Goal: Task Accomplishment & Management: Use online tool/utility

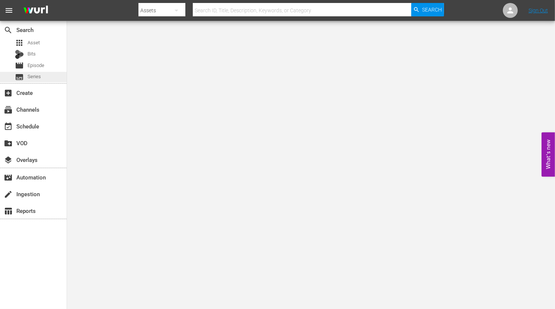
click at [42, 74] on div "subtitles Series" at bounding box center [33, 77] width 67 height 10
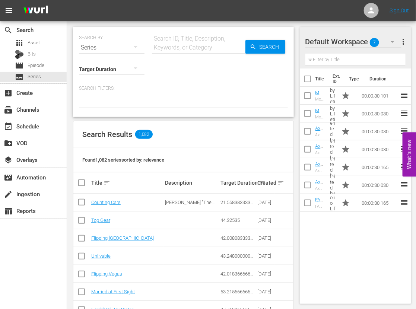
click at [96, 27] on div "SEARCH BY Search By Series Search ID, Title, Description, Keywords, or Category…" at bounding box center [183, 72] width 221 height 90
click at [183, 42] on input "text" at bounding box center [199, 48] width 94 height 18
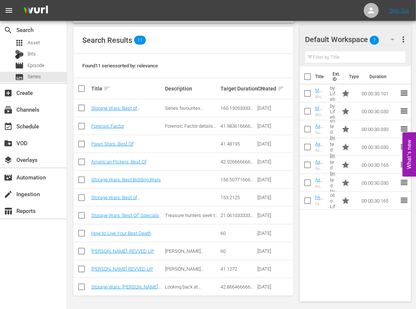
scroll to position [94, 0]
click at [70, 52] on div "SEARCH BY Search By Series Search ID, Title, Description, Keywords, or Category…" at bounding box center [183, 118] width 233 height 383
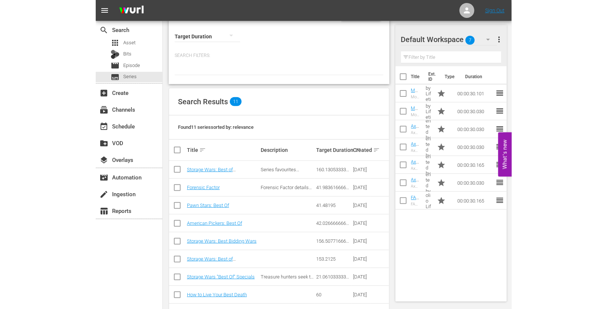
scroll to position [0, 0]
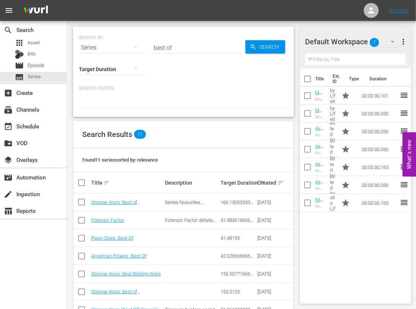
click at [171, 55] on input "best of" at bounding box center [199, 48] width 94 height 18
click at [171, 47] on input "best of" at bounding box center [199, 48] width 94 height 18
paste input "The First 48"
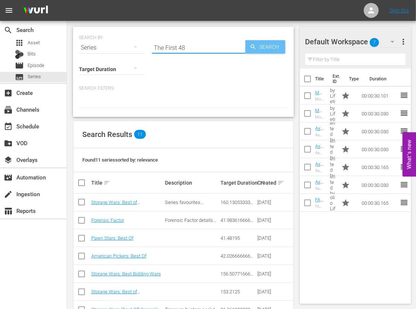
type input "The First 48"
click at [269, 42] on span "Search" at bounding box center [271, 46] width 29 height 13
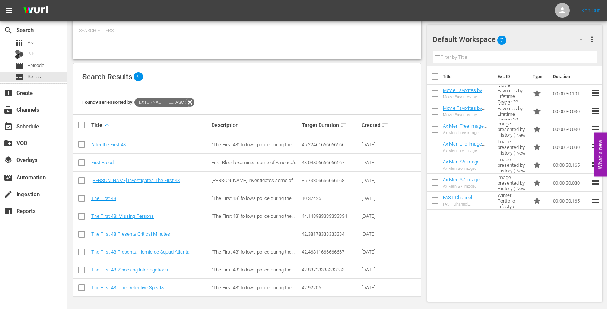
scroll to position [58, 0]
click at [116, 144] on link "After the First 48" at bounding box center [108, 144] width 35 height 6
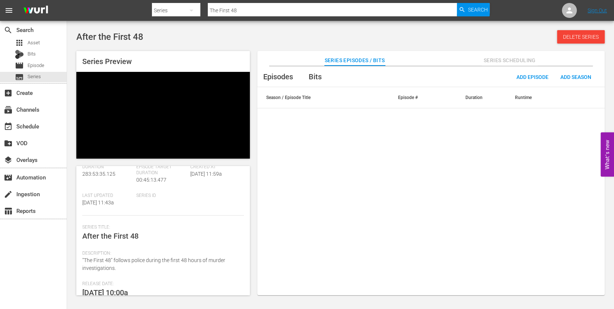
scroll to position [107, 0]
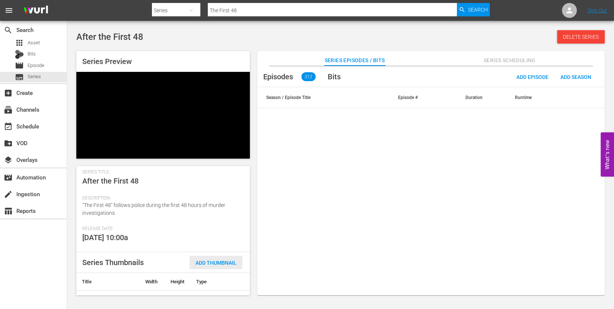
click at [190, 260] on span "Add Thumbnail" at bounding box center [216, 263] width 53 height 6
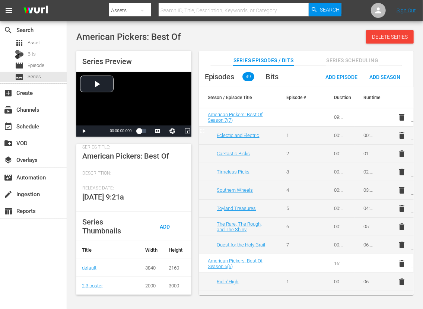
scroll to position [135, 0]
click at [166, 224] on span "Add Thumbnail" at bounding box center [162, 234] width 36 height 20
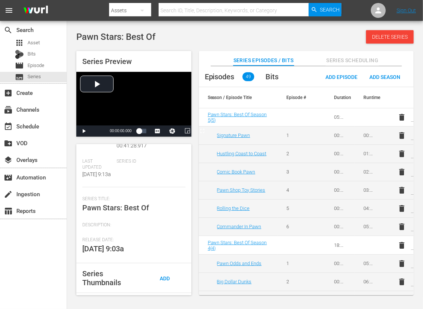
scroll to position [93, 0]
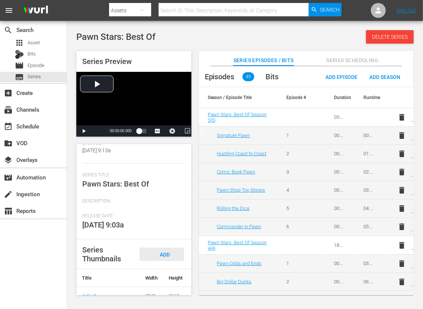
click at [171, 247] on div "Add Thumbnail" at bounding box center [162, 262] width 44 height 28
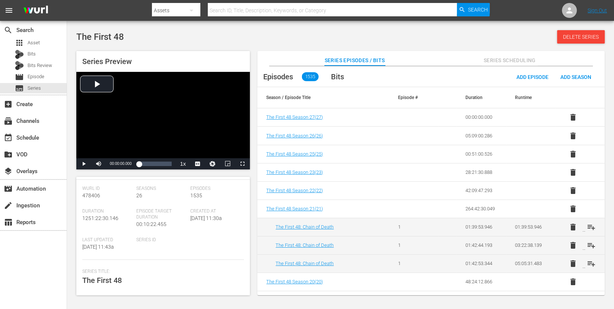
scroll to position [140, 0]
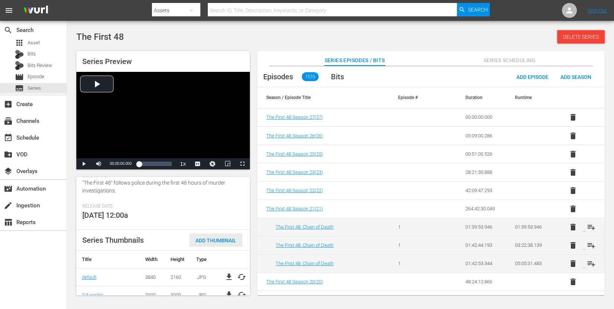
click at [209, 236] on div "Add Thumbnail" at bounding box center [216, 241] width 53 height 14
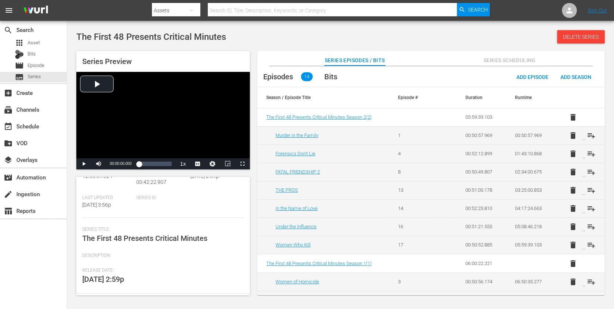
scroll to position [133, 0]
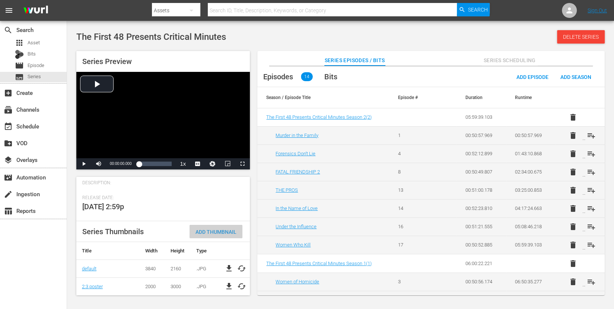
click at [202, 236] on div "Add Thumbnail" at bounding box center [216, 232] width 53 height 14
